Goal: Task Accomplishment & Management: Use online tool/utility

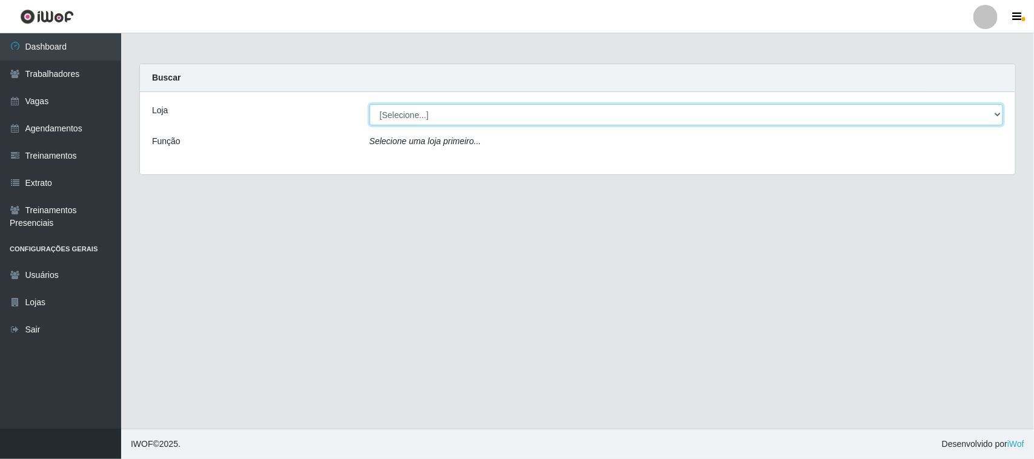
click at [665, 116] on select "[Selecione...] Nordestão - [GEOGRAPHIC_DATA]" at bounding box center [687, 114] width 634 height 21
select select "420"
click at [370, 104] on select "[Selecione...] Nordestão - [GEOGRAPHIC_DATA]" at bounding box center [687, 114] width 634 height 21
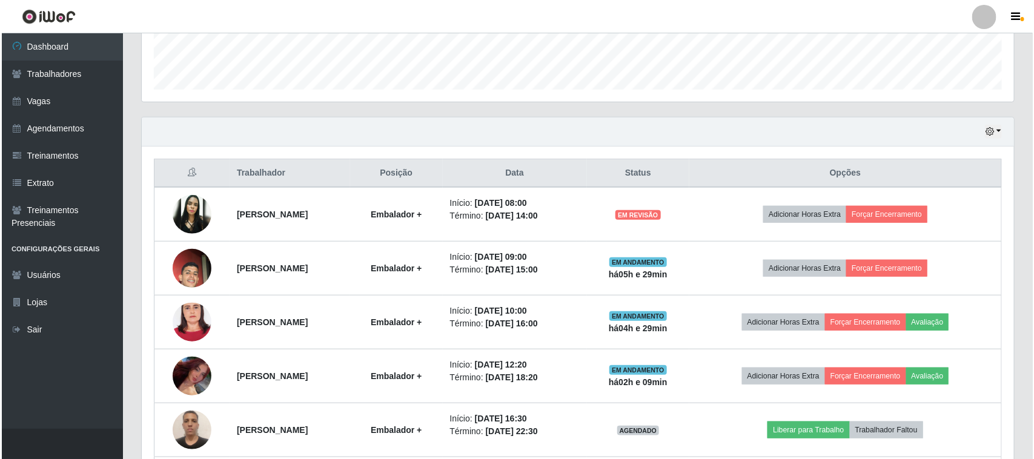
scroll to position [379, 0]
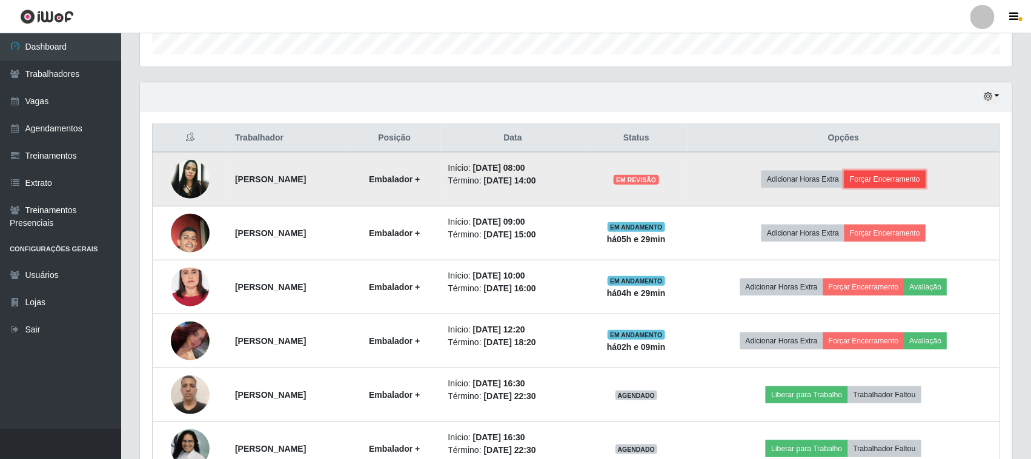
click at [921, 183] on button "Forçar Encerramento" at bounding box center [885, 179] width 81 height 17
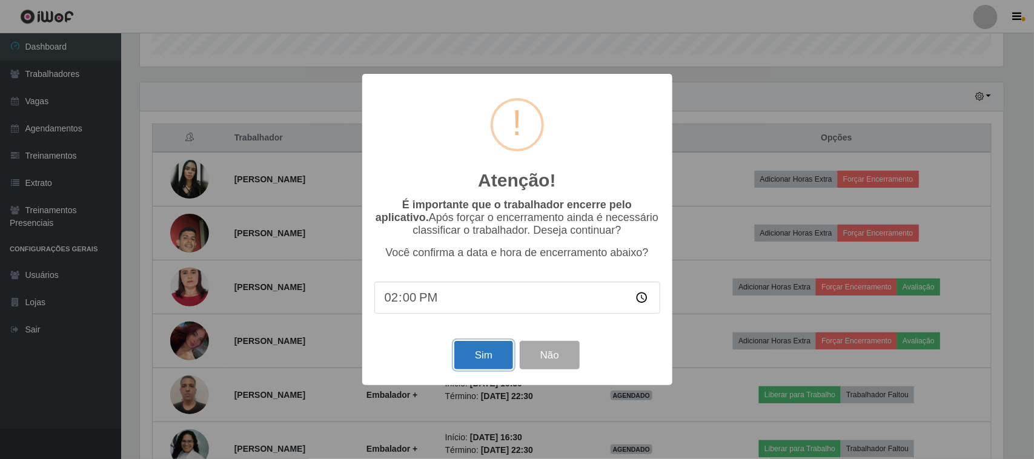
click at [487, 354] on button "Sim" at bounding box center [483, 355] width 59 height 28
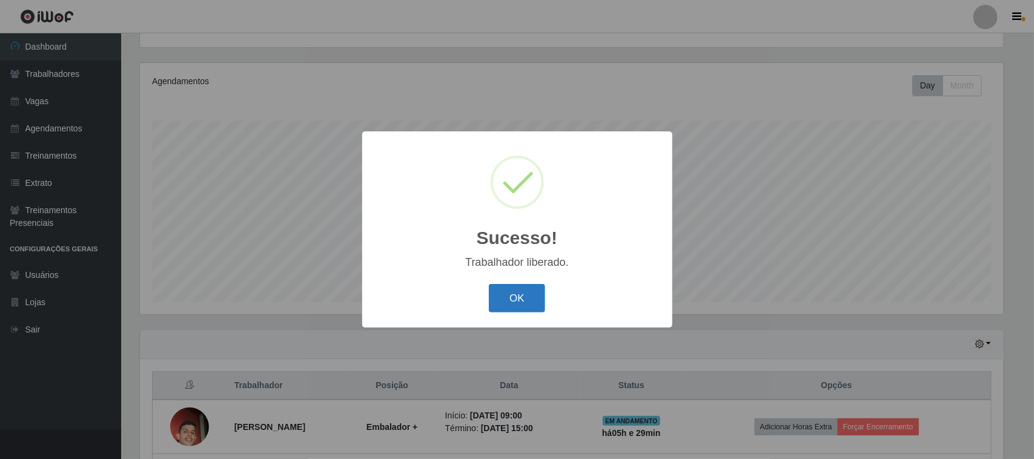
click at [516, 303] on button "OK" at bounding box center [517, 298] width 56 height 28
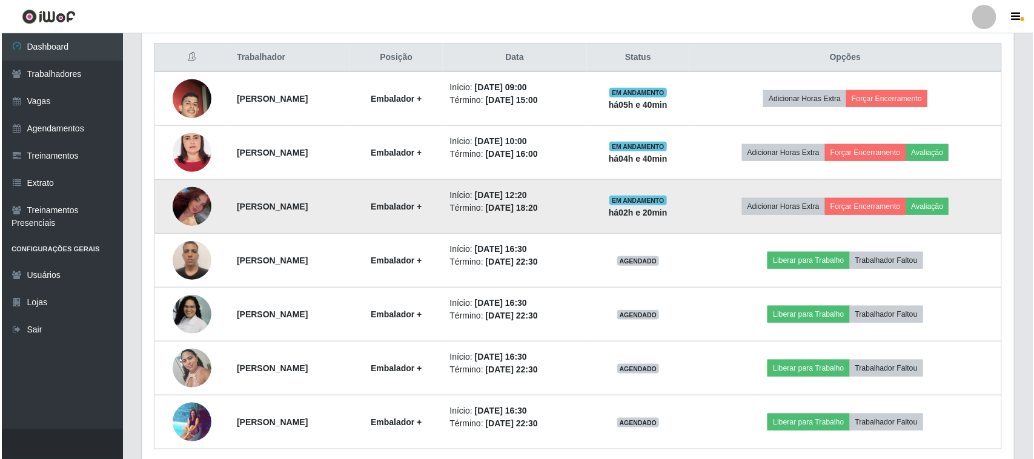
scroll to position [433, 0]
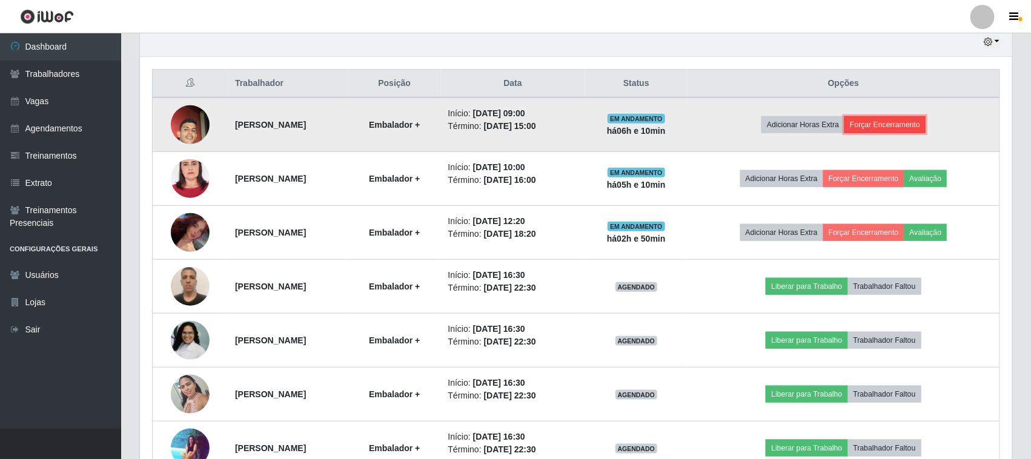
click at [902, 123] on button "Forçar Encerramento" at bounding box center [885, 124] width 81 height 17
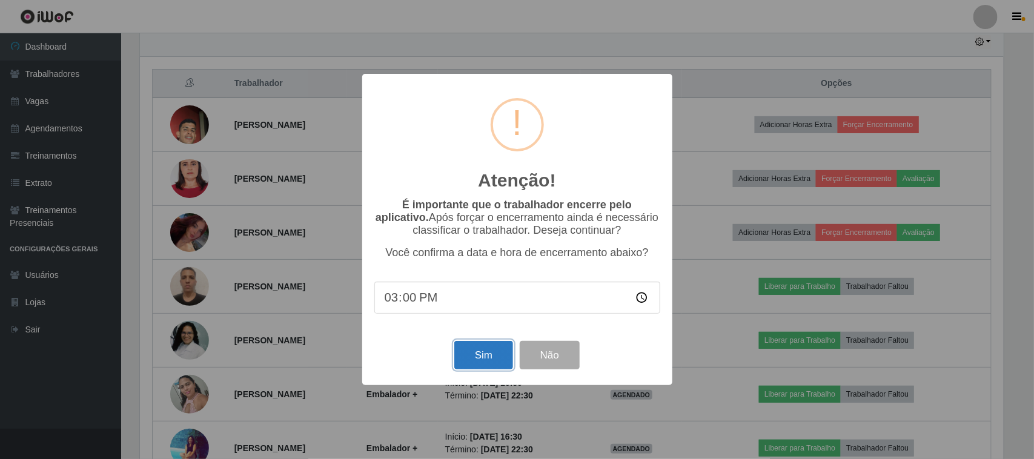
click at [477, 358] on button "Sim" at bounding box center [483, 355] width 59 height 28
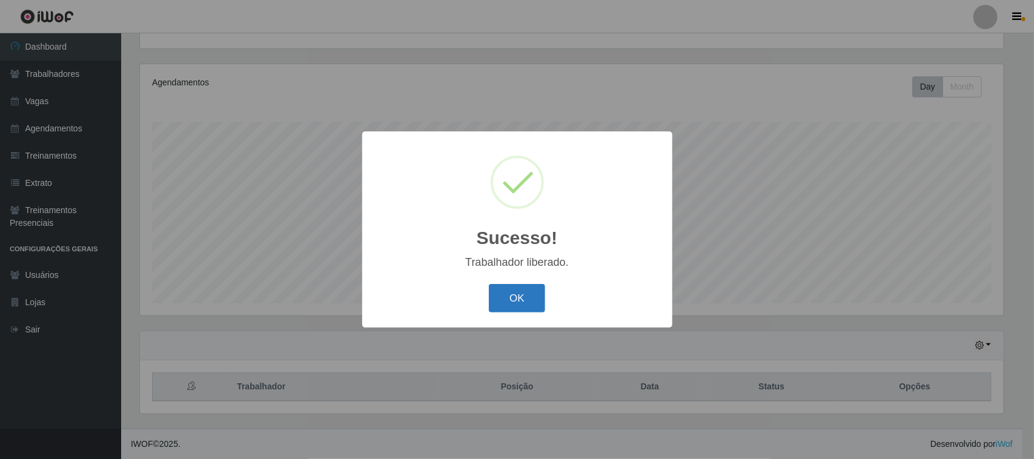
click at [538, 298] on button "OK" at bounding box center [517, 298] width 56 height 28
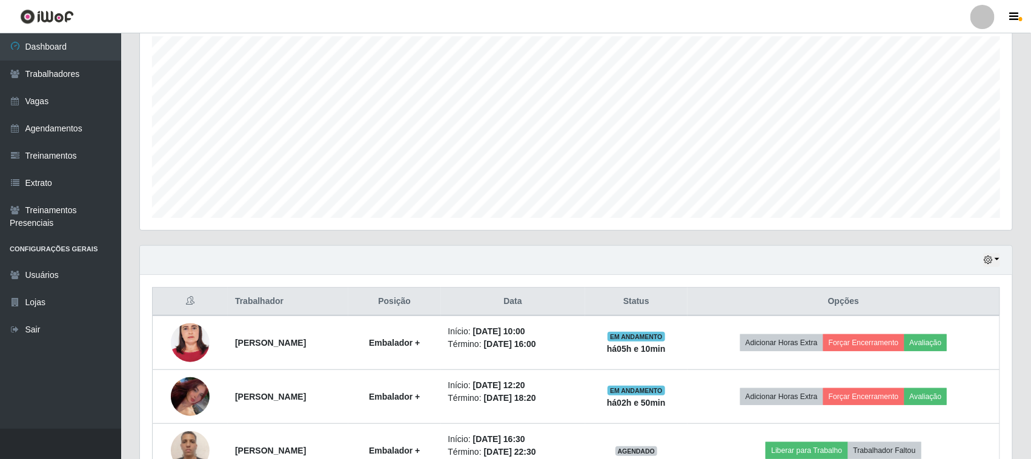
scroll to position [358, 0]
